Goal: Information Seeking & Learning: Learn about a topic

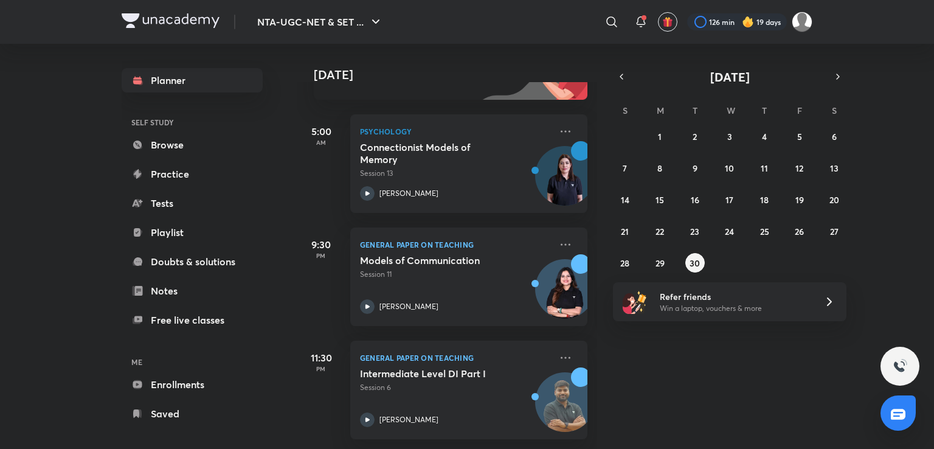
scroll to position [161, 0]
click at [656, 263] on abbr "29" at bounding box center [660, 263] width 9 height 12
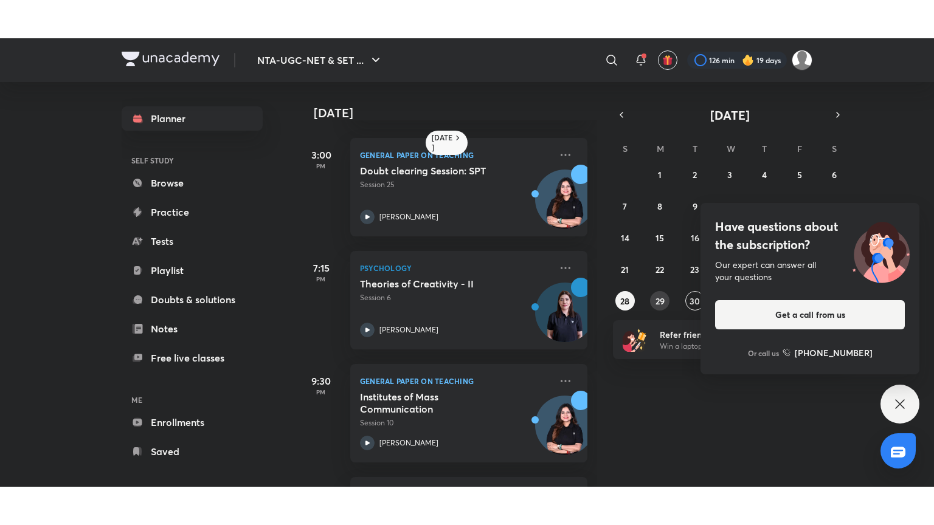
scroll to position [86, 0]
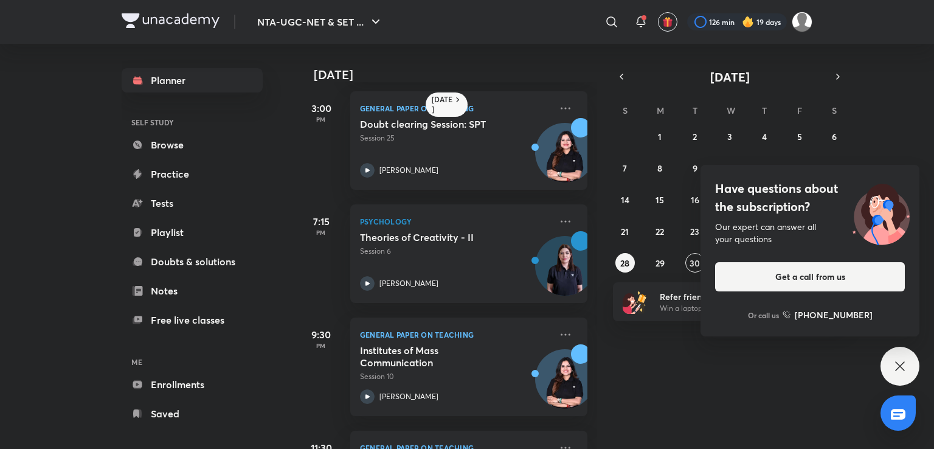
click at [903, 362] on icon at bounding box center [899, 365] width 9 height 9
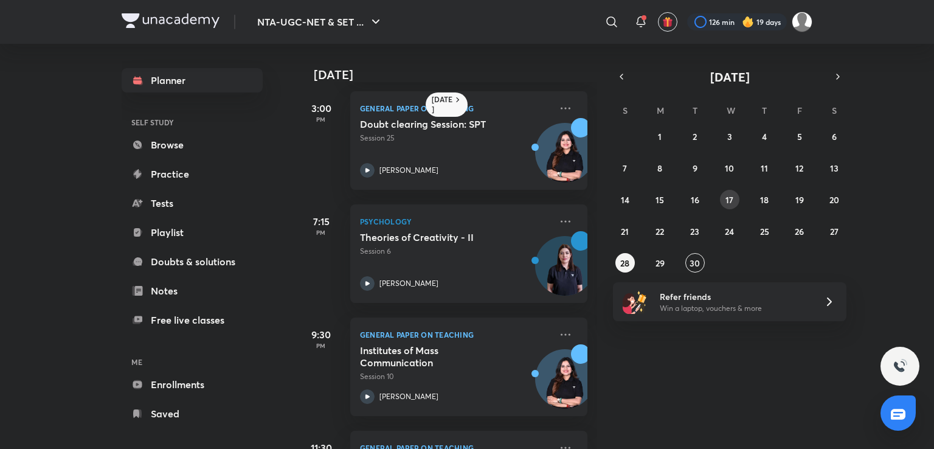
click at [730, 201] on abbr "17" at bounding box center [729, 200] width 8 height 12
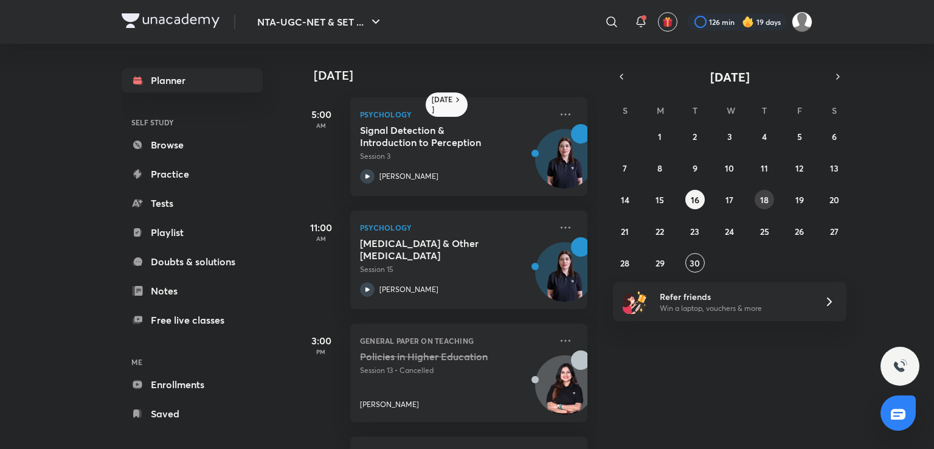
click at [769, 200] on button "18" at bounding box center [764, 199] width 19 height 19
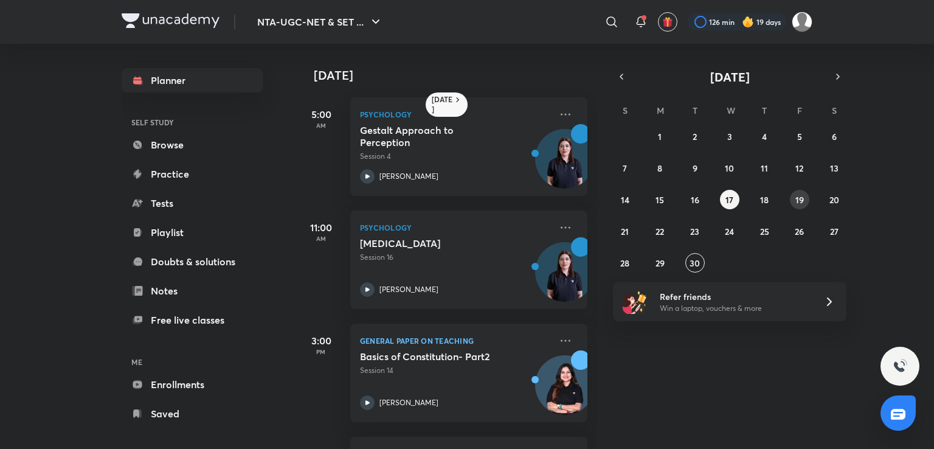
click at [798, 198] on abbr "19" at bounding box center [799, 200] width 9 height 12
click at [415, 151] on p "Session 5" at bounding box center [455, 156] width 191 height 11
